Goal: Obtain resource: Download file/media

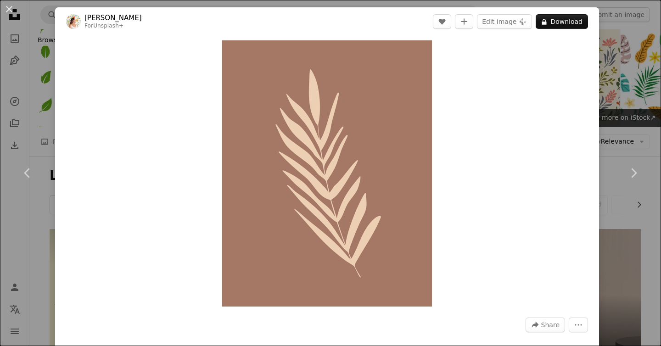
scroll to position [2613, 0]
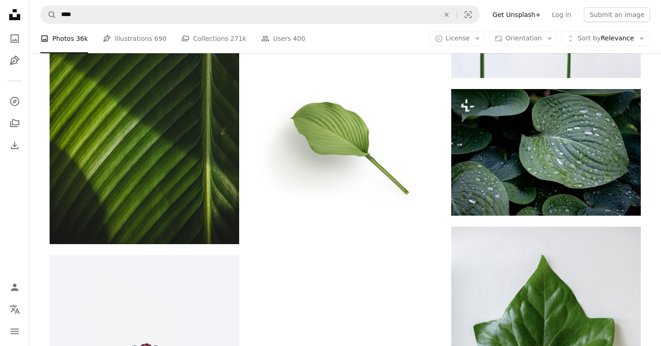
scroll to position [2428, 0]
